Goal: Check status

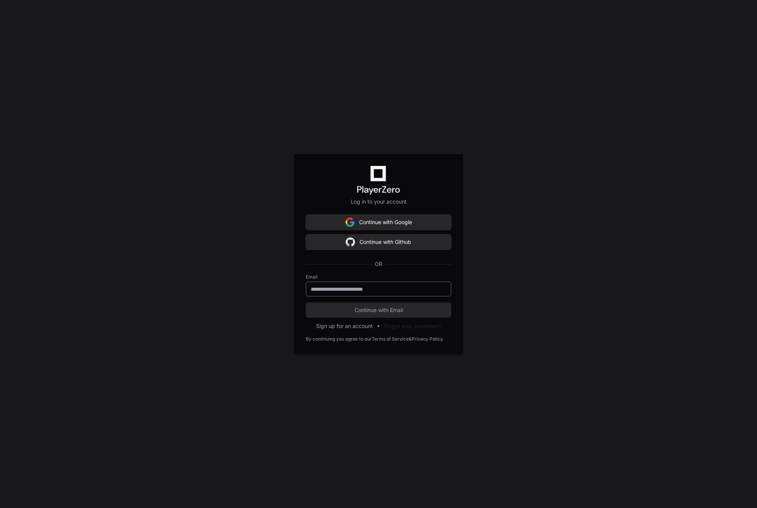
click at [318, 284] on div at bounding box center [378, 289] width 145 height 15
type input "**********"
click at [378, 310] on button "Continue with Email" at bounding box center [378, 310] width 145 height 15
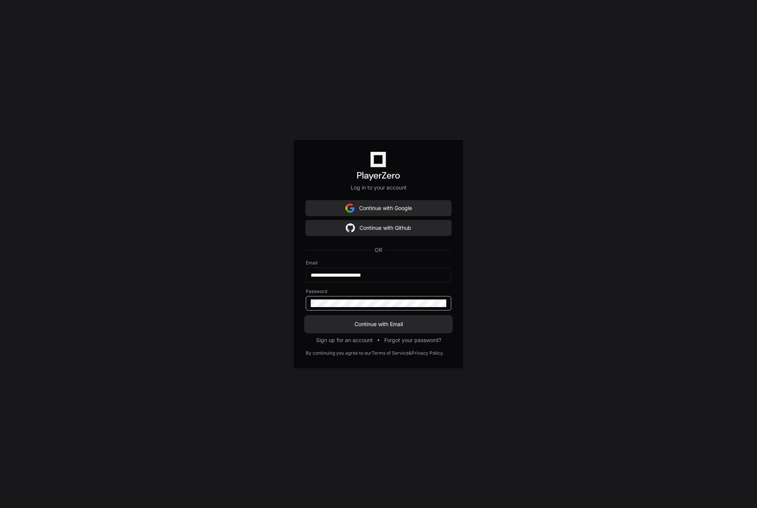
click at [378, 324] on button "Continue with Email" at bounding box center [378, 324] width 145 height 15
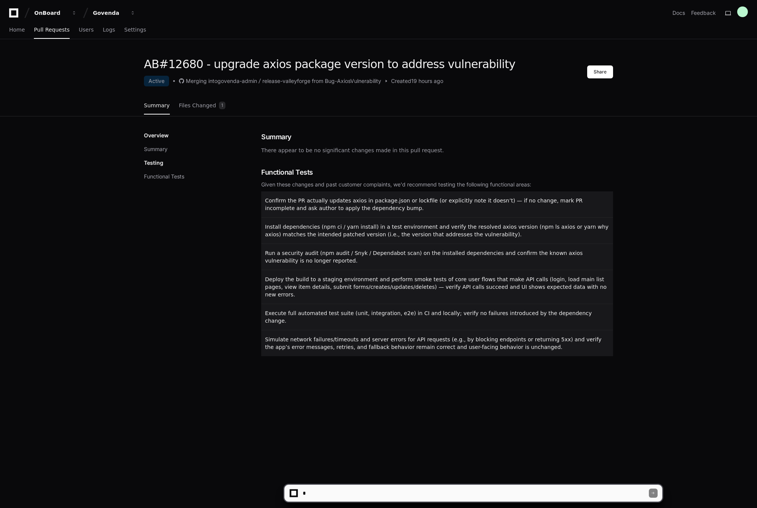
click at [234, 331] on div "Overview Summary Testing Functional Tests" at bounding box center [202, 244] width 117 height 225
click at [188, 109] on link "Files Changed 1" at bounding box center [202, 106] width 47 height 21
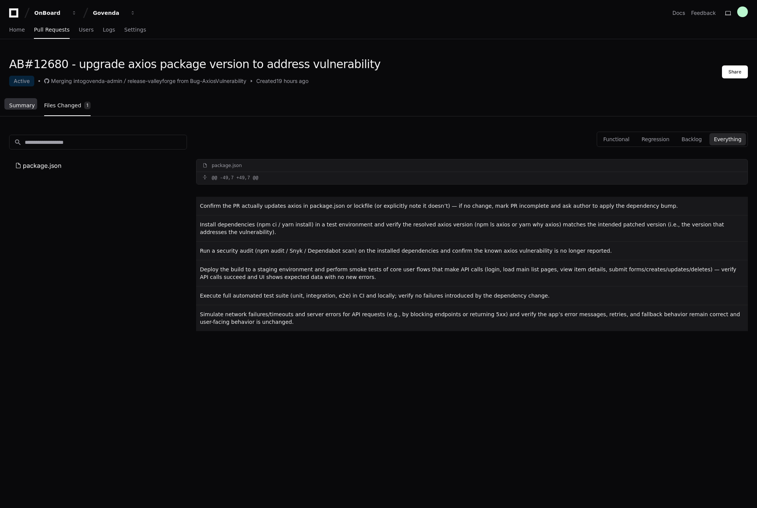
click at [22, 107] on span "Summary" at bounding box center [22, 105] width 26 height 5
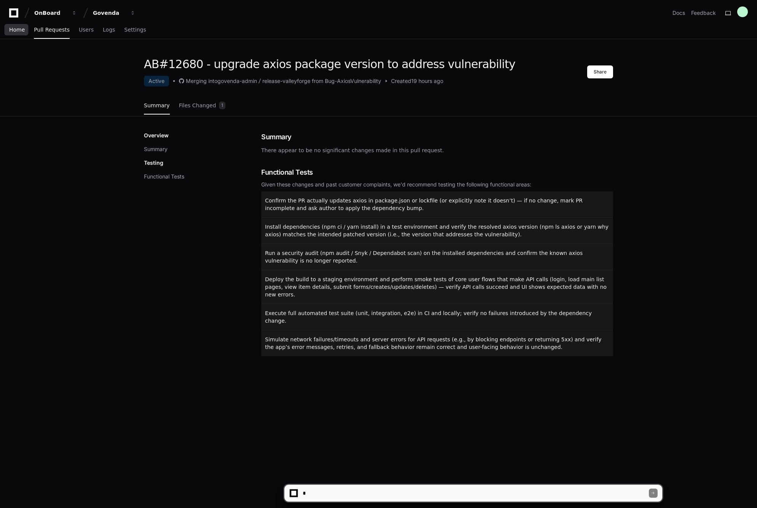
click at [22, 32] on span "Home" at bounding box center [17, 29] width 16 height 5
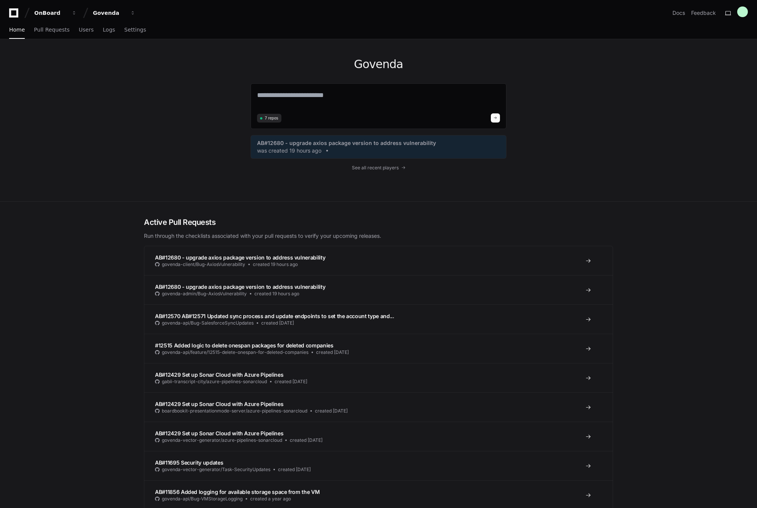
click at [206, 110] on div "Govenda 7 repos AB#12680 - upgrade axios package version to address vulnerabili…" at bounding box center [378, 120] width 487 height 162
